Goal: Task Accomplishment & Management: Use online tool/utility

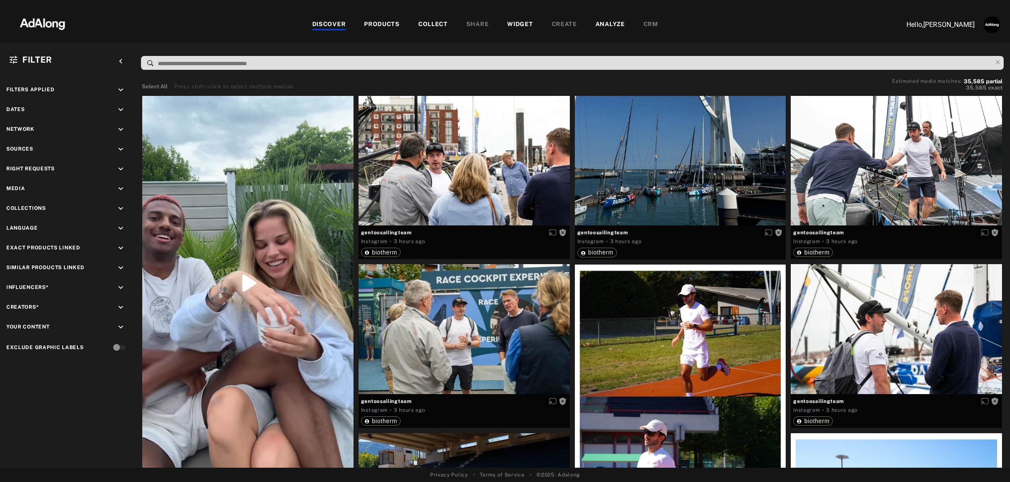
click at [509, 22] on div "WIDGET" at bounding box center [520, 25] width 26 height 10
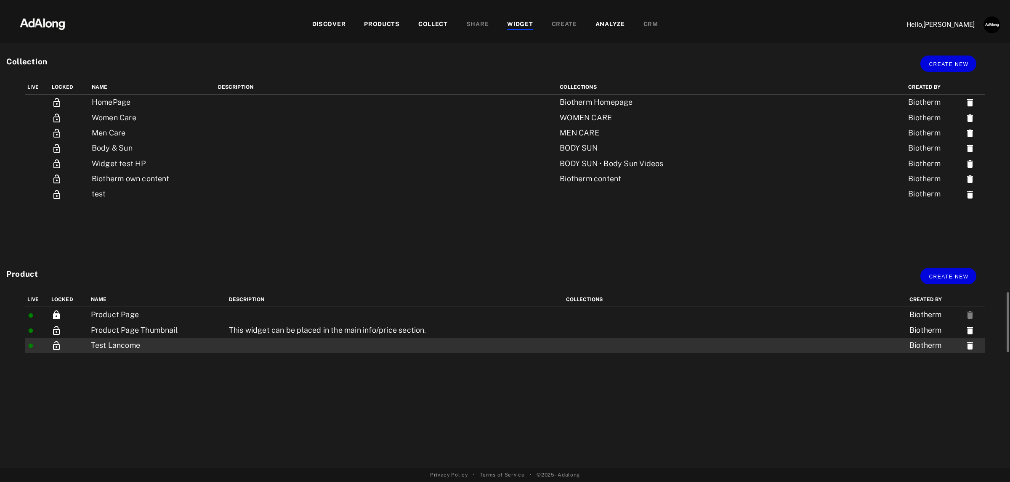
click at [259, 347] on td at bounding box center [395, 345] width 337 height 15
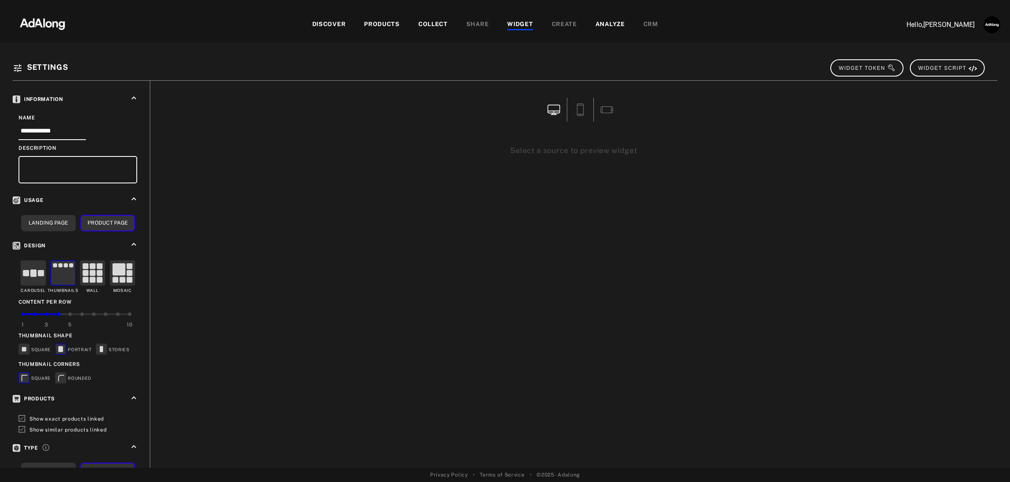
click at [345, 24] on div "DISCOVER" at bounding box center [329, 25] width 34 height 10
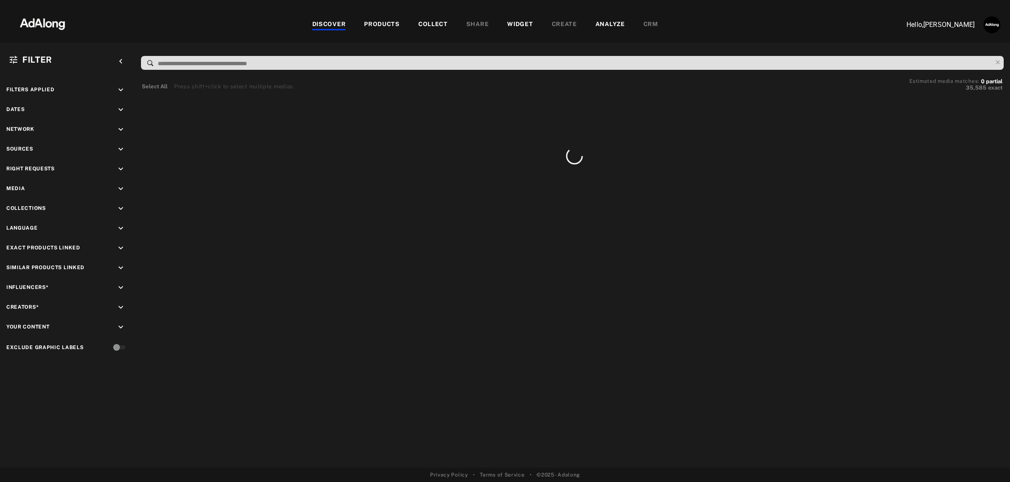
click at [527, 27] on div "WIDGET" at bounding box center [520, 25] width 26 height 10
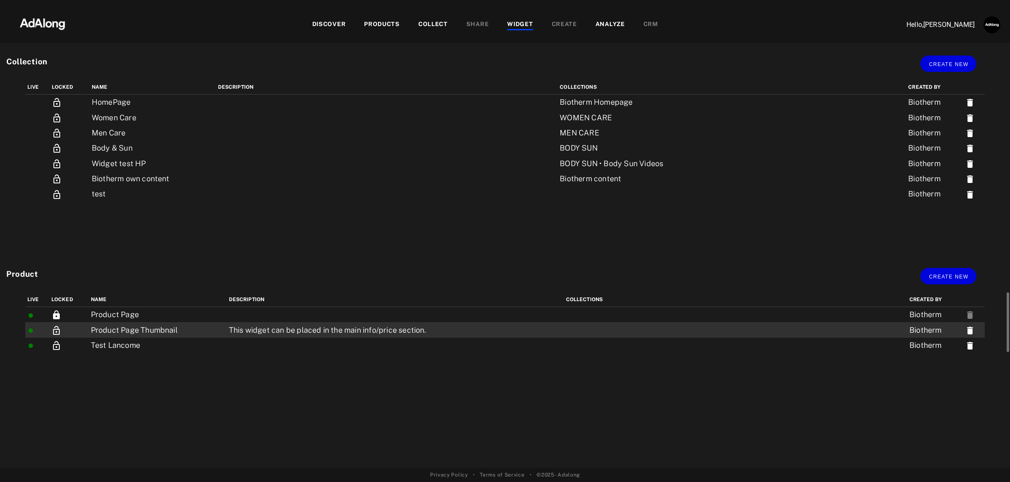
click at [464, 325] on td "This widget can be placed in the main info/price section." at bounding box center [395, 329] width 337 height 15
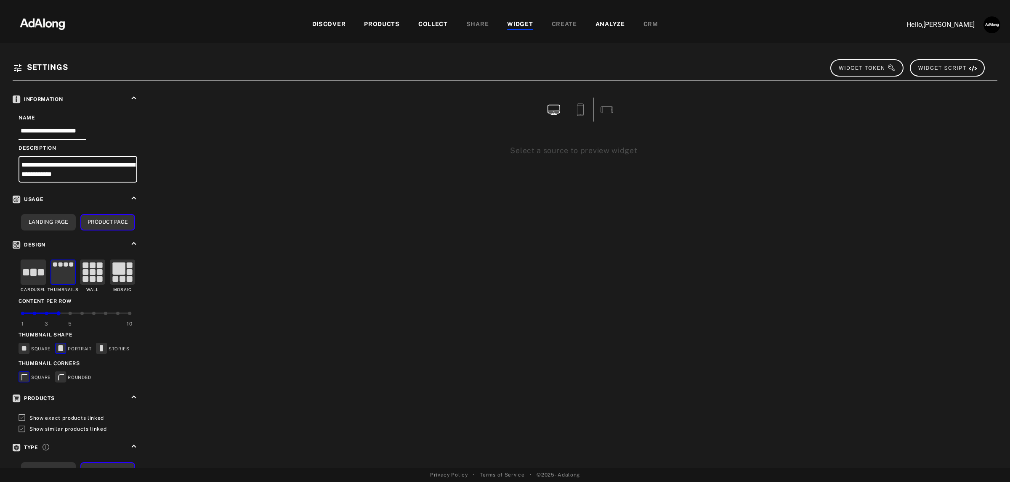
click at [519, 28] on div "WIDGET" at bounding box center [520, 25] width 26 height 10
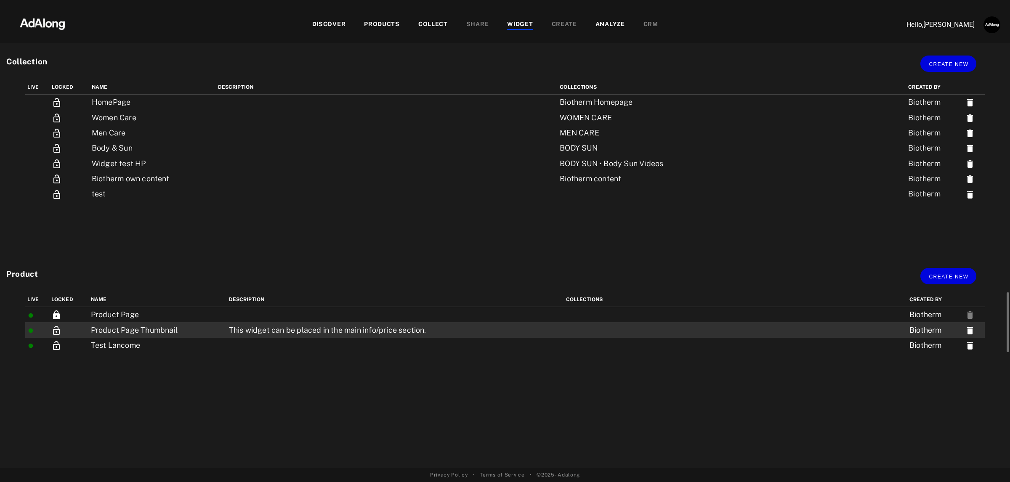
click at [308, 333] on td "This widget can be placed in the main info/price section." at bounding box center [395, 329] width 337 height 15
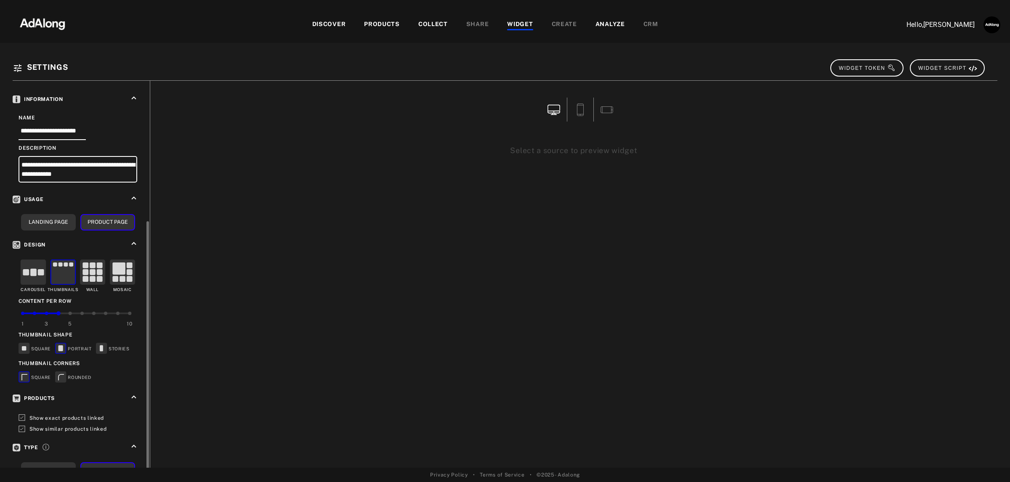
scroll to position [77, 0]
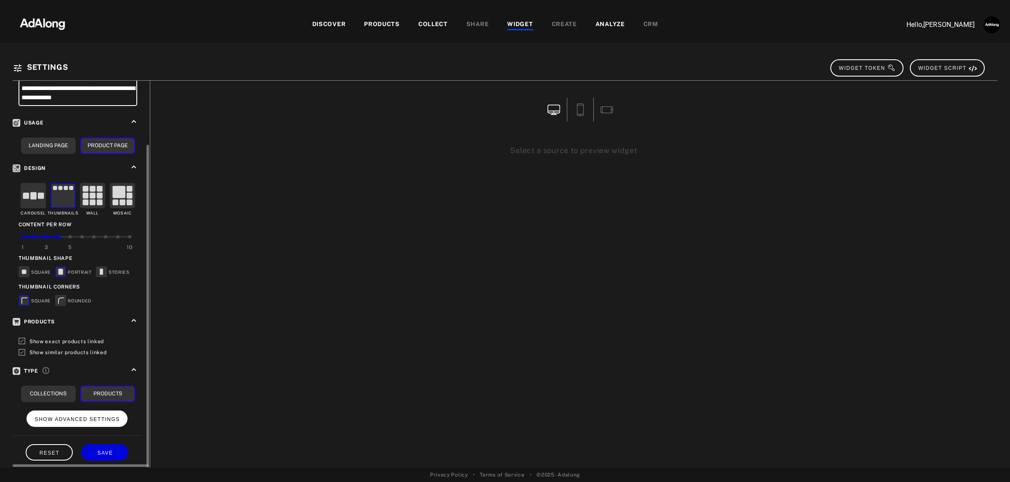
click at [90, 417] on span "SHOW ADVANCED SETTINGS" at bounding box center [77, 420] width 85 height 6
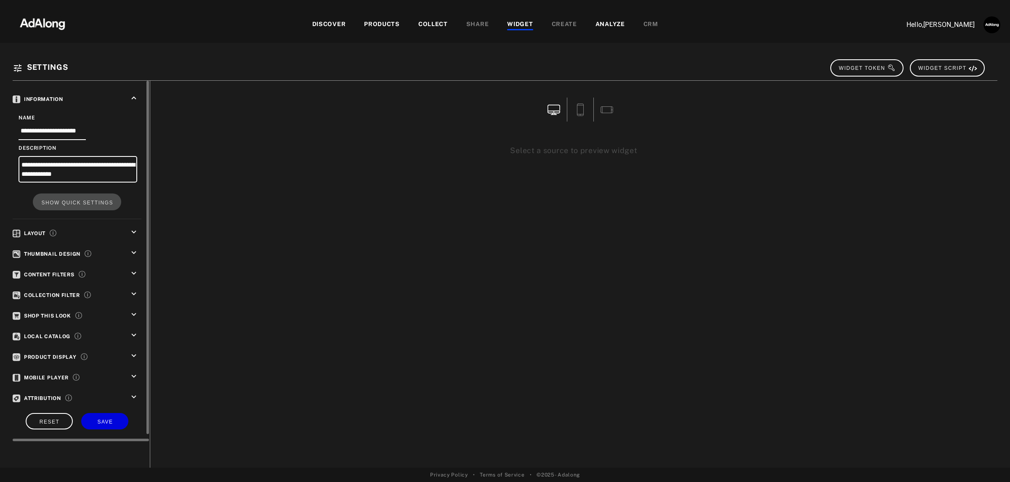
scroll to position [0, 0]
click at [133, 249] on icon "keyboard_arrow_down" at bounding box center [133, 252] width 9 height 9
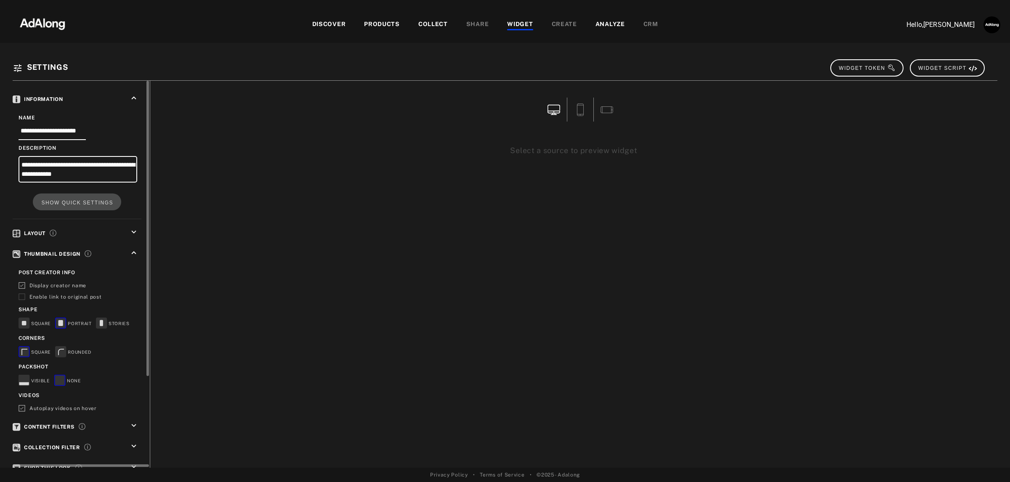
click at [83, 283] on span "Display creator name" at bounding box center [57, 286] width 57 height 6
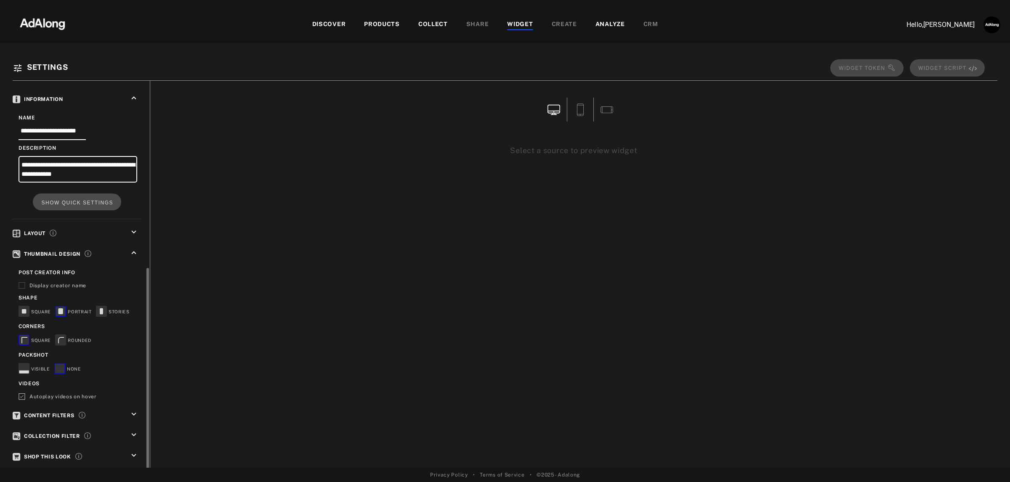
scroll to position [105, 0]
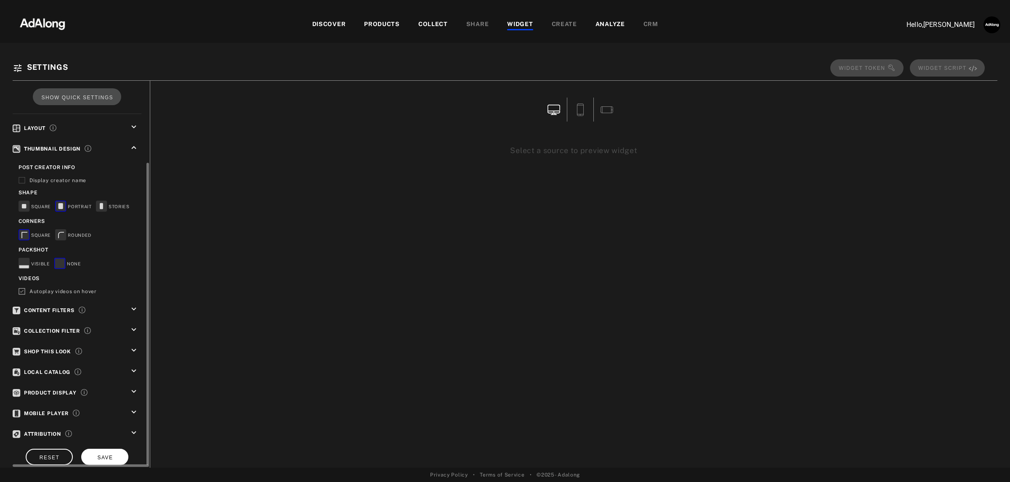
click at [104, 455] on span "SAVE" at bounding box center [105, 458] width 16 height 6
click at [98, 455] on button "SAVE" at bounding box center [104, 457] width 47 height 16
click at [104, 455] on button "SAVE" at bounding box center [104, 457] width 47 height 16
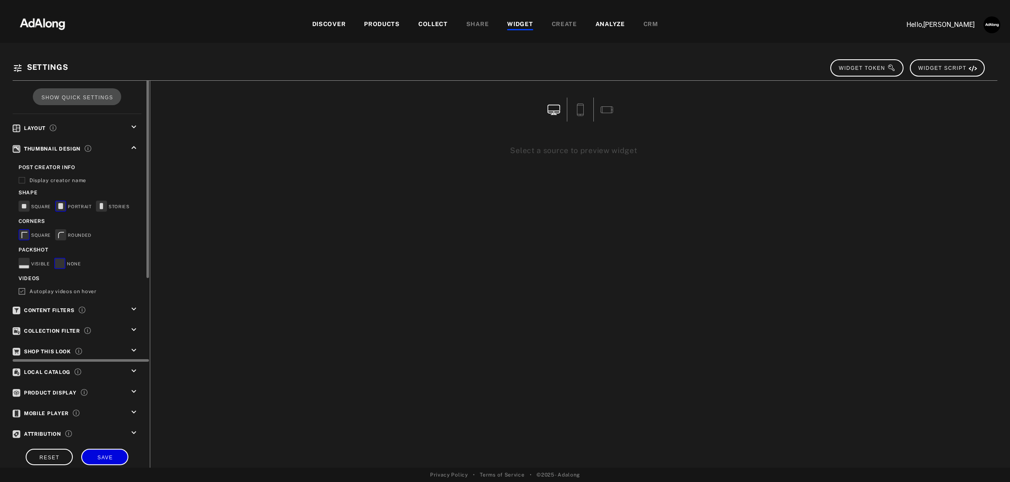
scroll to position [0, 0]
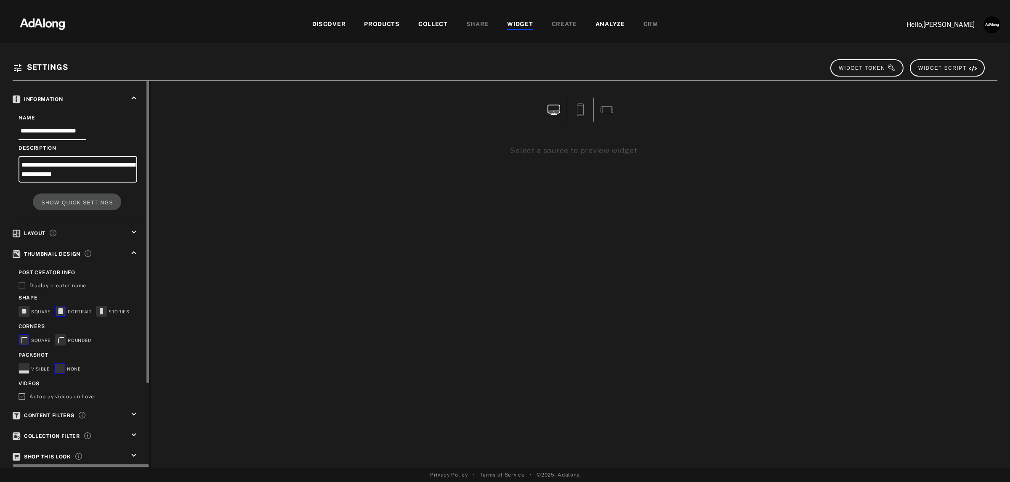
click at [139, 228] on div "keyboard_arrow_down" at bounding box center [135, 234] width 12 height 12
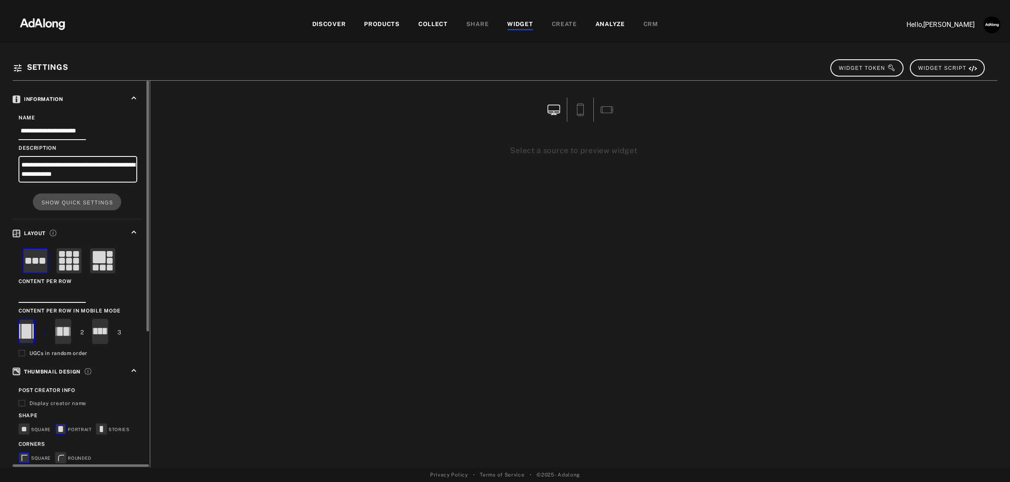
click at [97, 332] on rect at bounding box center [100, 331] width 15 height 25
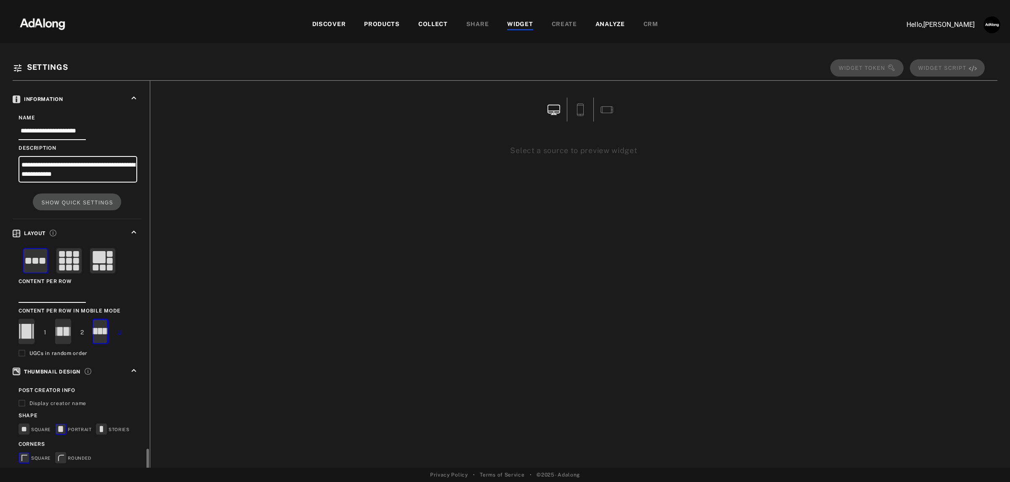
scroll to position [226, 0]
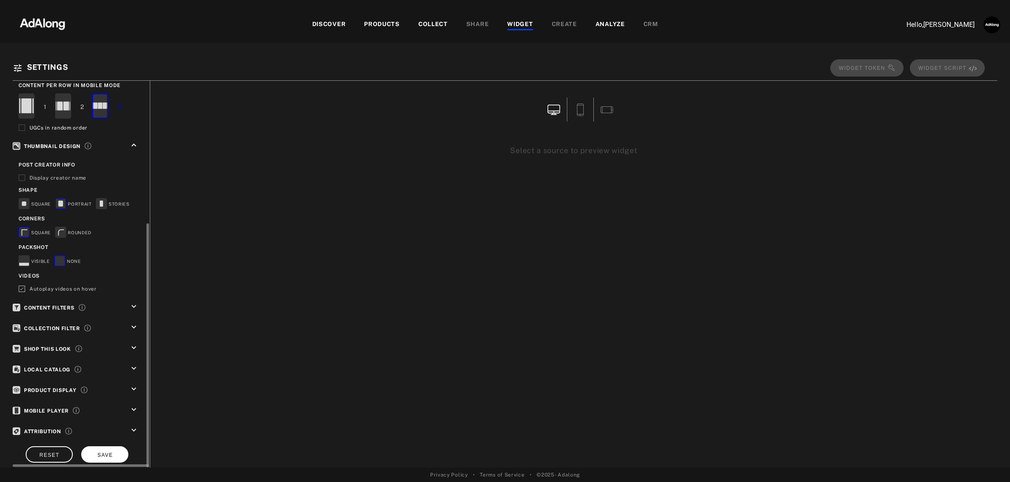
click at [110, 452] on span "SAVE" at bounding box center [105, 455] width 16 height 6
click at [135, 405] on icon "keyboard_arrow_down" at bounding box center [133, 409] width 9 height 9
click at [133, 302] on icon "keyboard_arrow_down" at bounding box center [133, 306] width 9 height 9
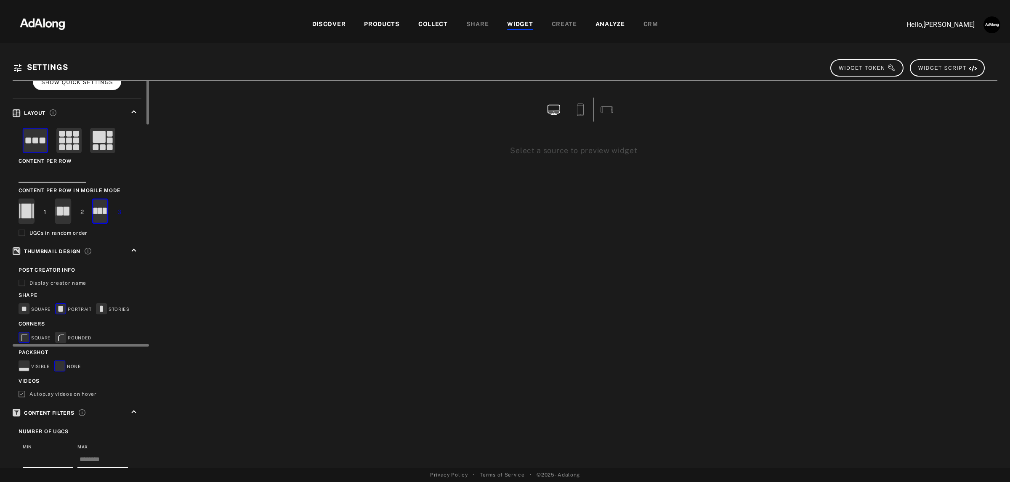
scroll to position [0, 0]
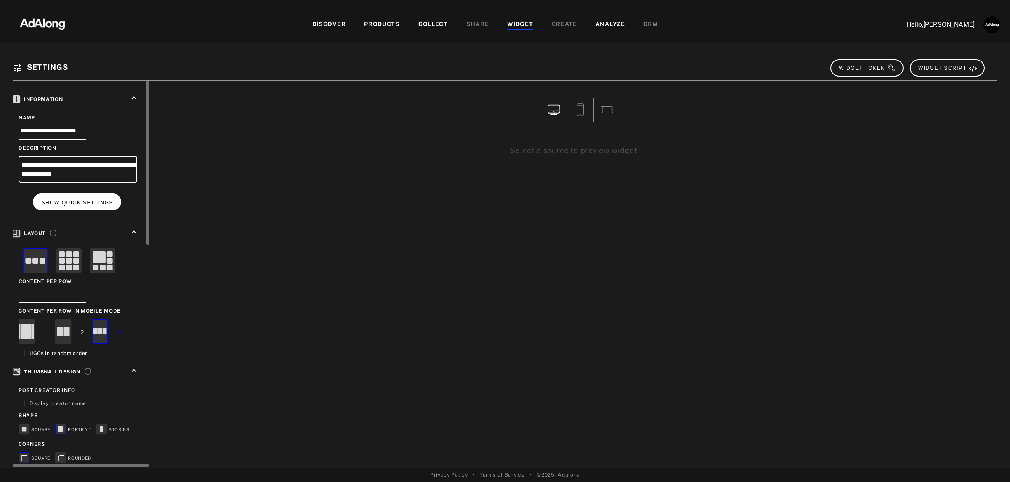
click at [74, 206] on button "SHOW QUICK SETTINGS" at bounding box center [77, 202] width 88 height 16
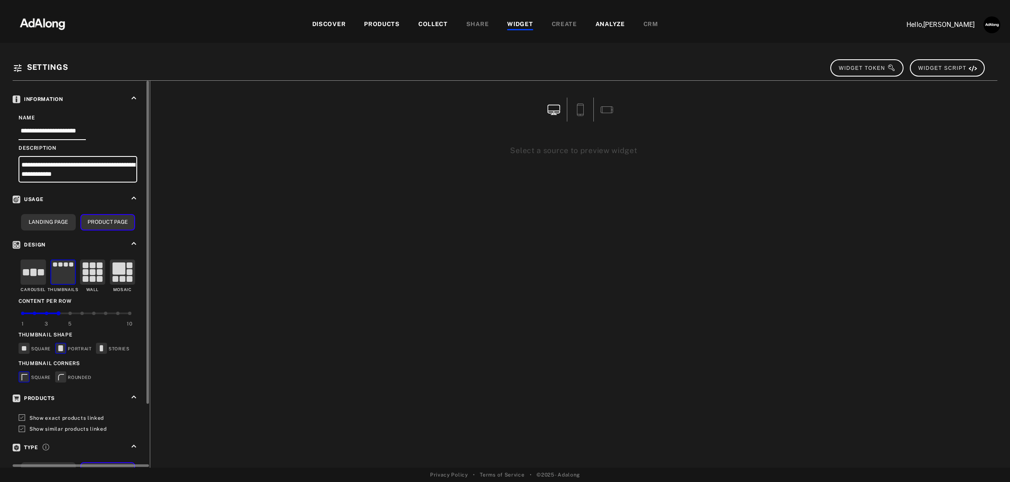
scroll to position [77, 0]
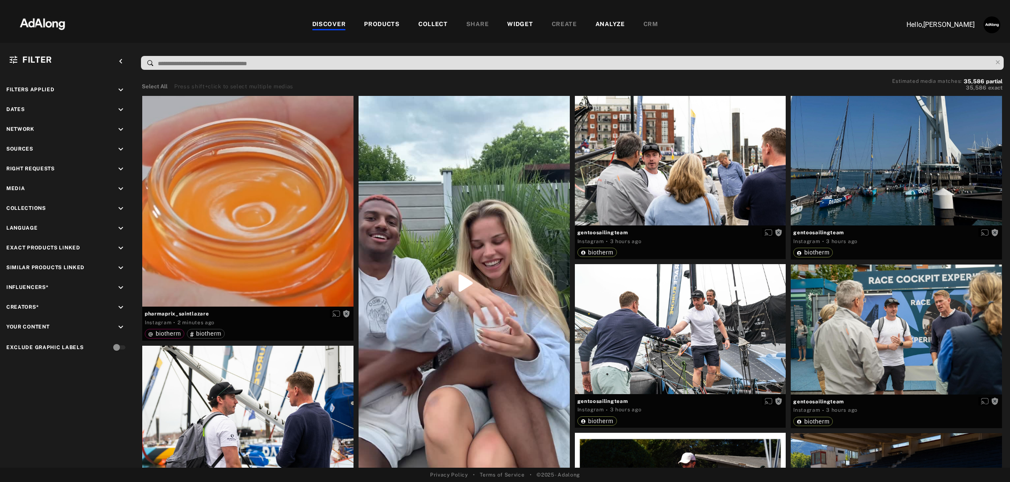
click at [514, 27] on div "WIDGET" at bounding box center [520, 25] width 26 height 10
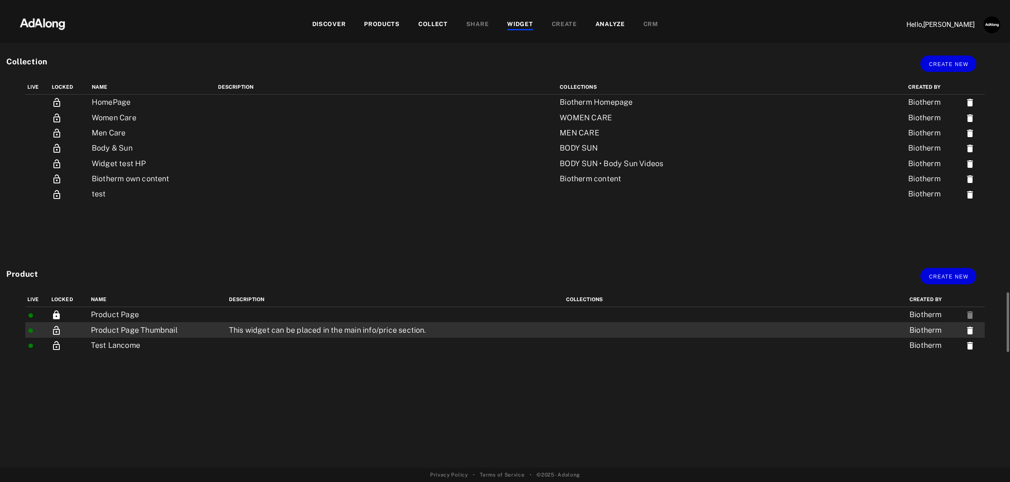
click at [359, 329] on td "This widget can be placed in the main info/price section." at bounding box center [395, 329] width 337 height 15
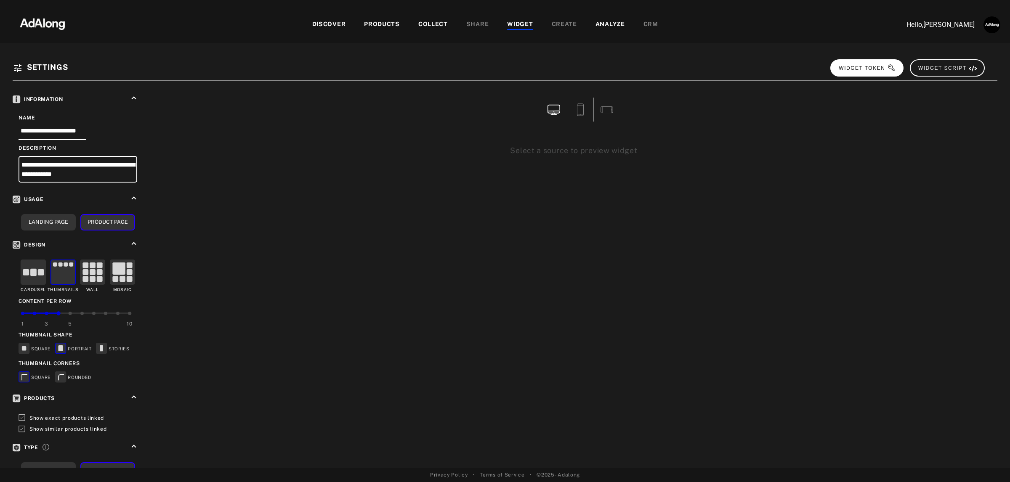
click at [887, 66] on span "WIDGET TOKEN" at bounding box center [867, 68] width 57 height 6
drag, startPoint x: 511, startPoint y: 15, endPoint x: 516, endPoint y: 17, distance: 5.6
click at [512, 15] on div "DISCOVER PRODUCTS COLLECT SHARE WIDGET CREATE ANALYZE CRM" at bounding box center [485, 25] width 811 height 28
click at [522, 20] on div "WIDGET" at bounding box center [520, 25] width 26 height 10
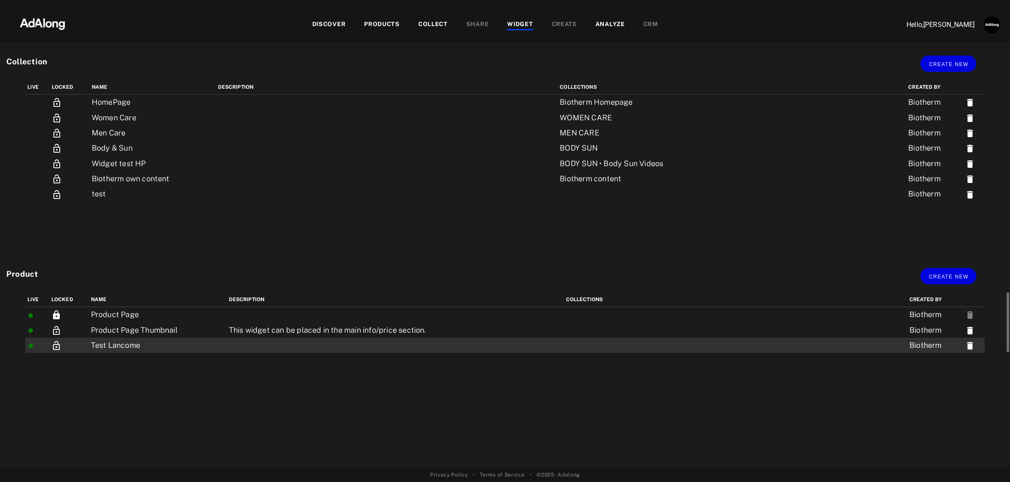
click at [969, 346] on icon at bounding box center [970, 346] width 6 height 8
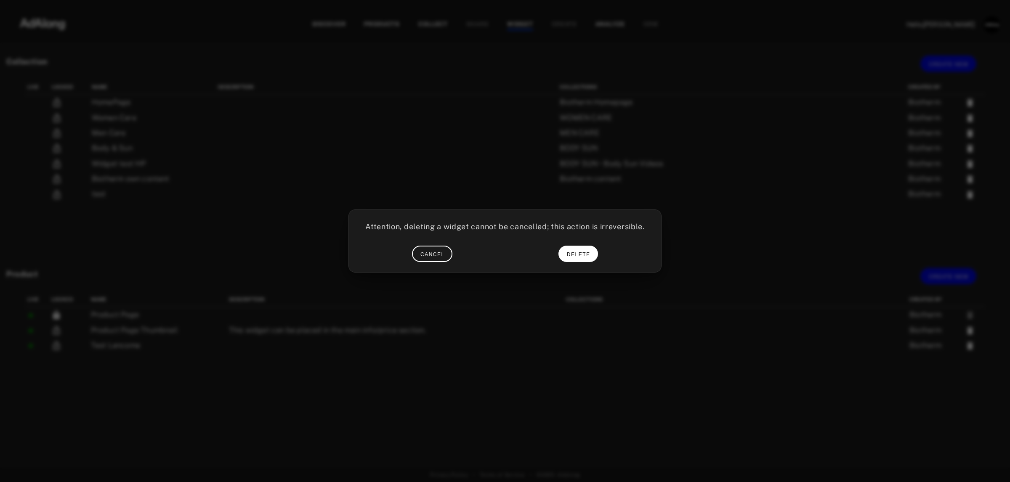
click at [576, 256] on span "DELETE" at bounding box center [579, 255] width 24 height 6
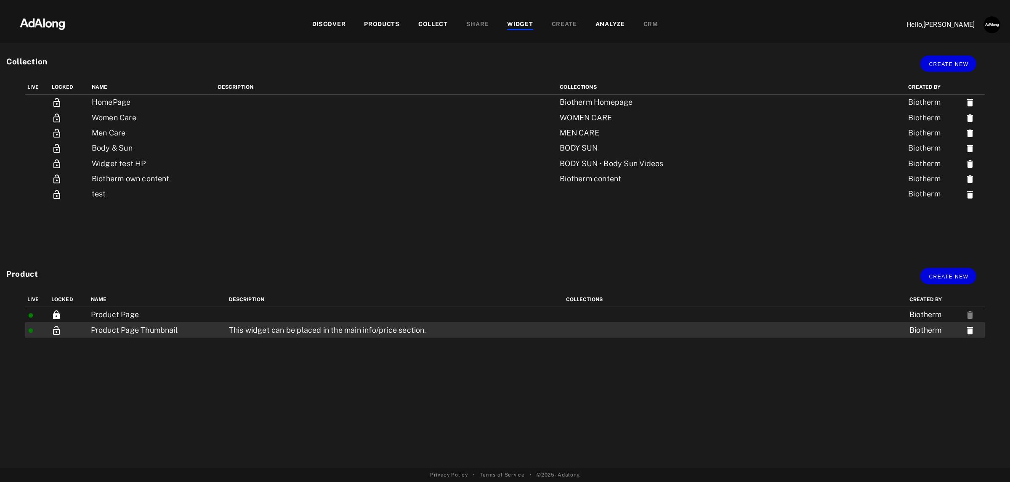
click at [231, 326] on td "This widget can be placed in the main info/price section." at bounding box center [395, 329] width 337 height 15
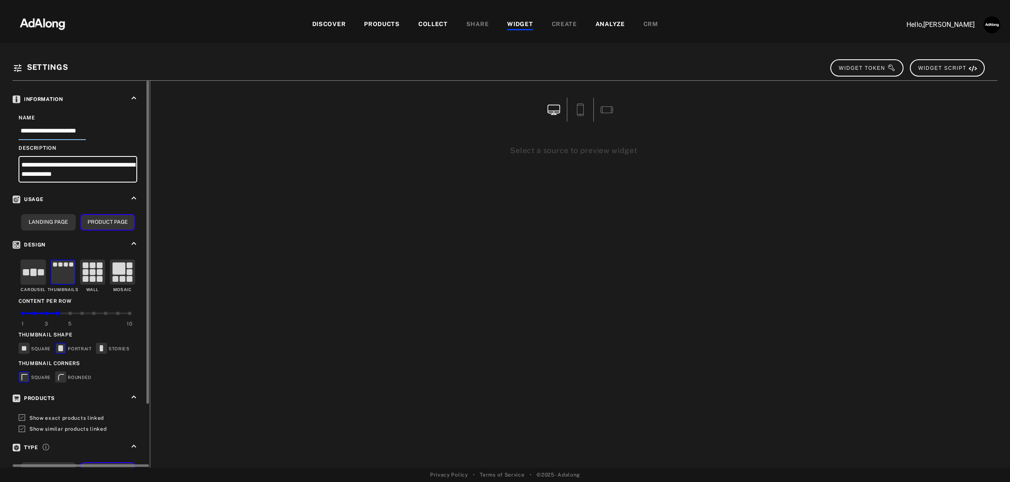
click at [85, 130] on input "**********" at bounding box center [52, 133] width 67 height 14
click at [86, 131] on input "**********" at bounding box center [52, 133] width 67 height 14
click at [83, 129] on input "**********" at bounding box center [60, 132] width 82 height 13
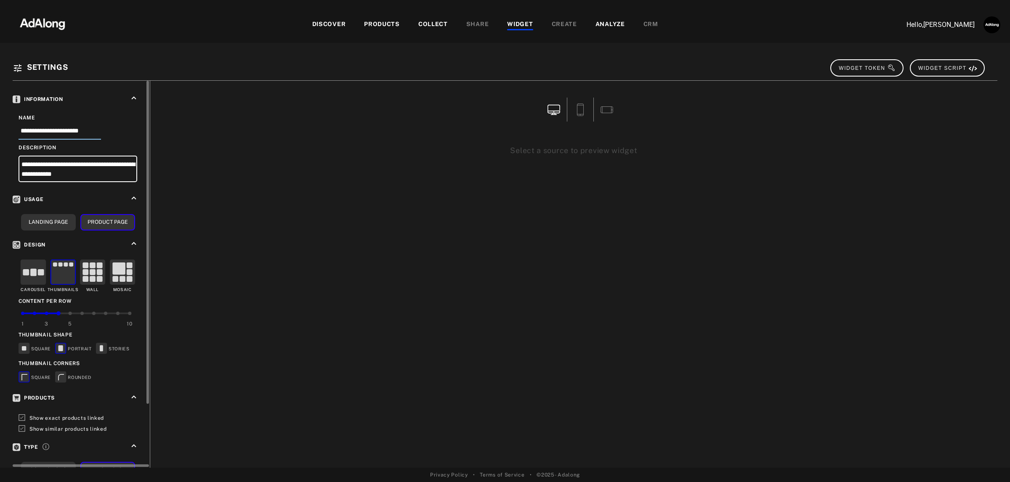
scroll to position [0, 2]
type input "**********"
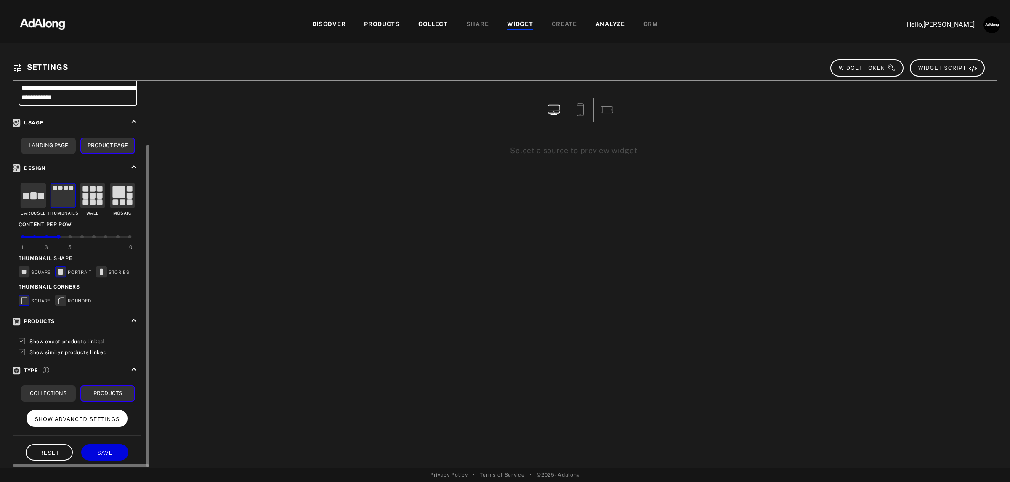
click at [91, 417] on span "SHOW ADVANCED SETTINGS" at bounding box center [77, 420] width 85 height 6
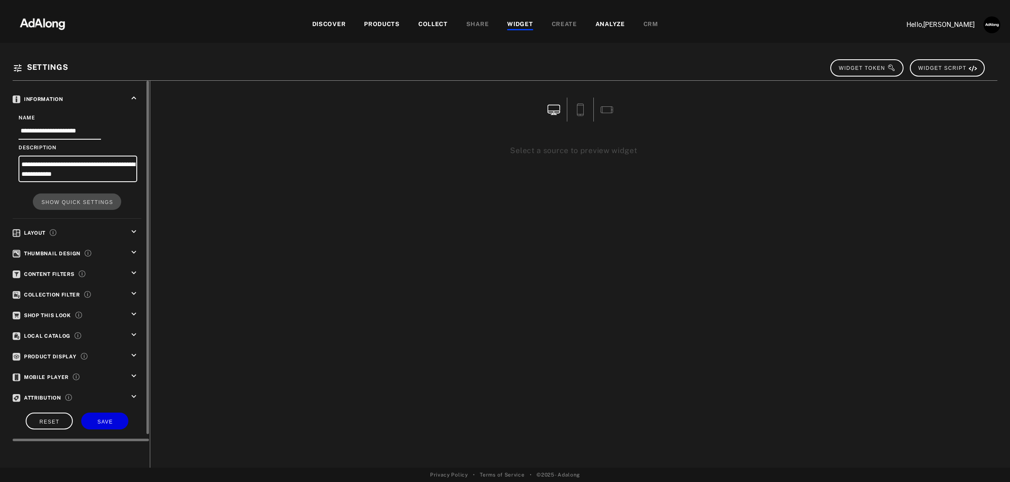
click at [136, 248] on icon "keyboard_arrow_down" at bounding box center [133, 252] width 9 height 9
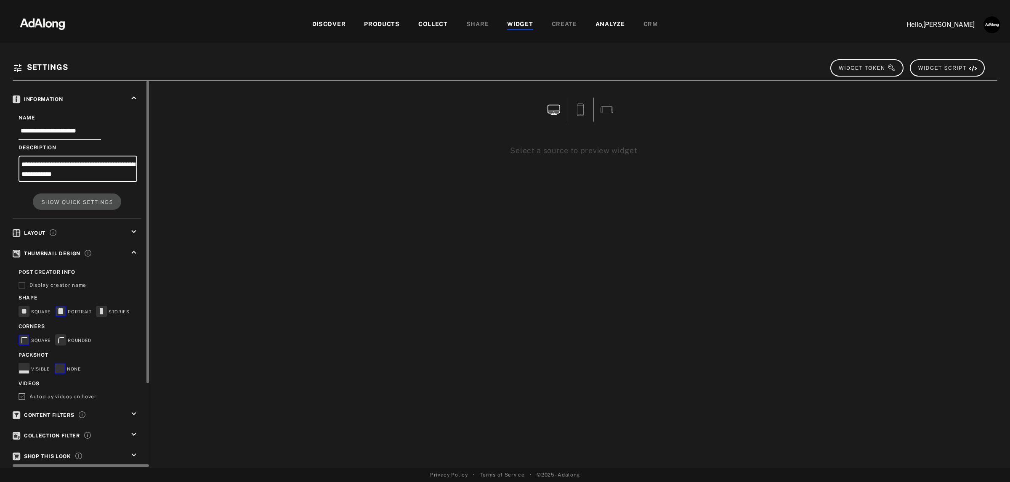
click at [131, 410] on icon "keyboard_arrow_down" at bounding box center [133, 414] width 9 height 9
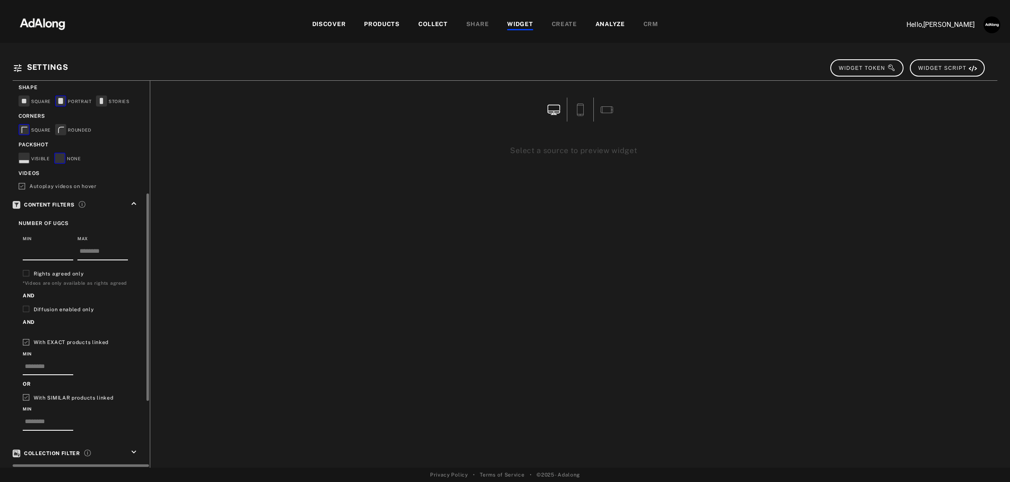
scroll to position [316, 0]
